Goal: Go to known website: Access a specific website the user already knows

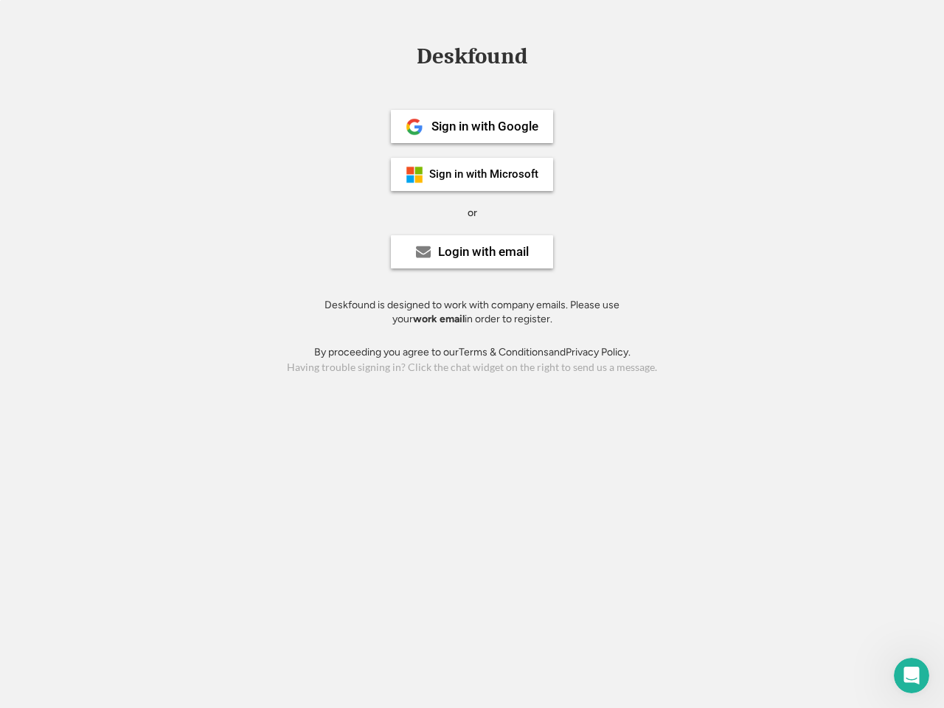
click at [472, 211] on div "or" at bounding box center [473, 213] width 10 height 15
click at [472, 59] on div "Deskfound" at bounding box center [471, 56] width 125 height 23
click at [404, 56] on div "Deskfound" at bounding box center [472, 59] width 944 height 28
click at [472, 59] on div "Deskfound" at bounding box center [471, 56] width 125 height 23
click at [472, 212] on div "or" at bounding box center [473, 213] width 10 height 15
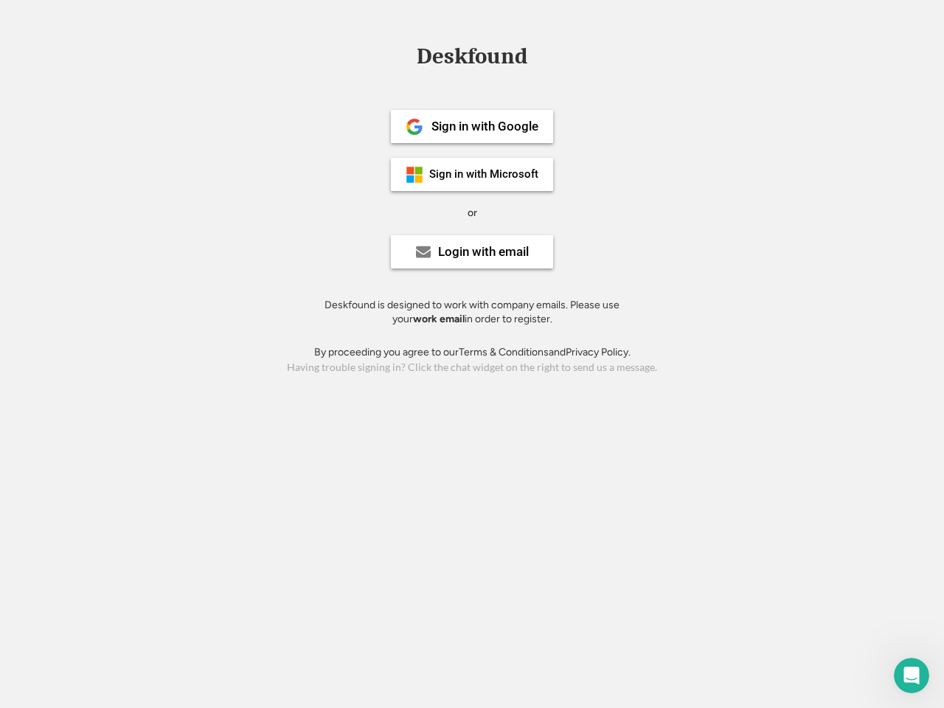
click at [472, 126] on div "Sign in with Google" at bounding box center [484, 126] width 107 height 13
click at [485, 126] on div "Sign in with Google" at bounding box center [484, 126] width 107 height 13
click at [414, 127] on img at bounding box center [415, 127] width 18 height 18
click at [472, 174] on div "Sign in with Microsoft" at bounding box center [483, 174] width 109 height 11
click at [485, 174] on div "Sign in with Microsoft" at bounding box center [483, 174] width 109 height 11
